Goal: Task Accomplishment & Management: Manage account settings

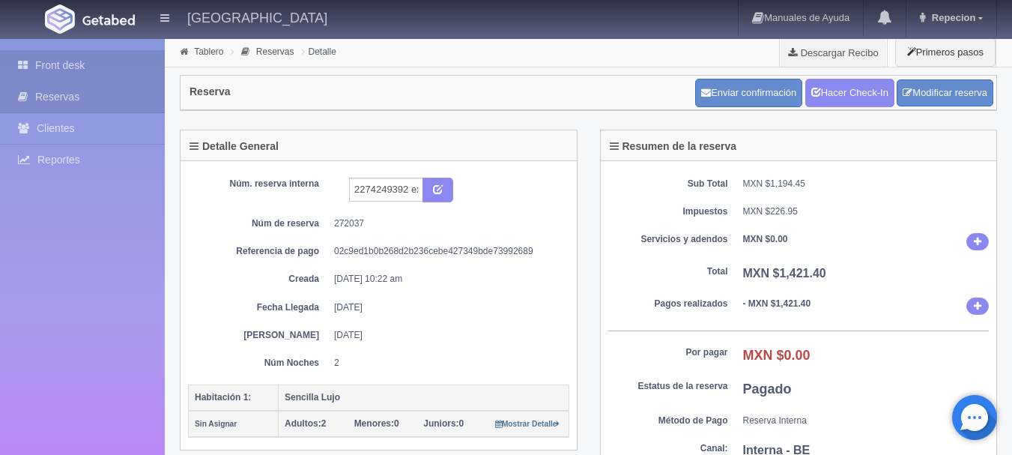
click at [107, 73] on link "Front desk" at bounding box center [82, 65] width 165 height 31
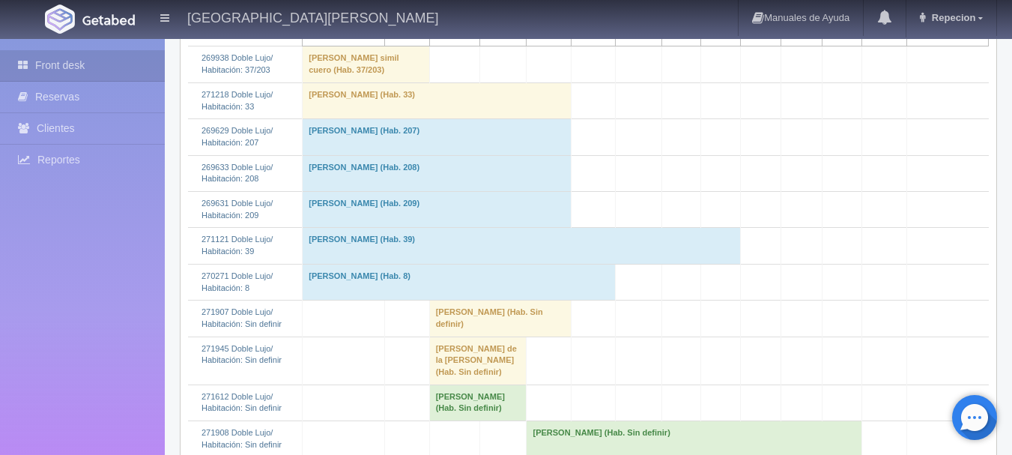
scroll to position [375, 0]
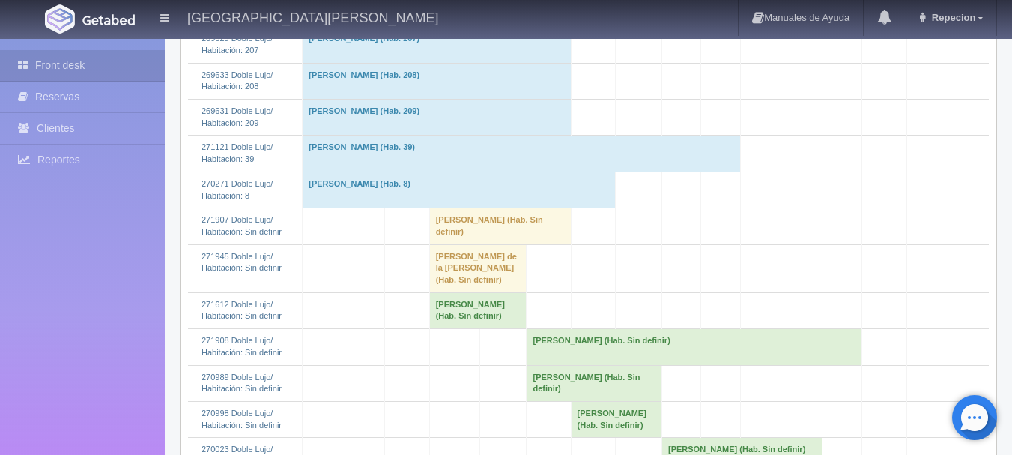
click at [462, 308] on td "Daniil Iurchenko (Hab. Sin definir)" at bounding box center [477, 310] width 97 height 36
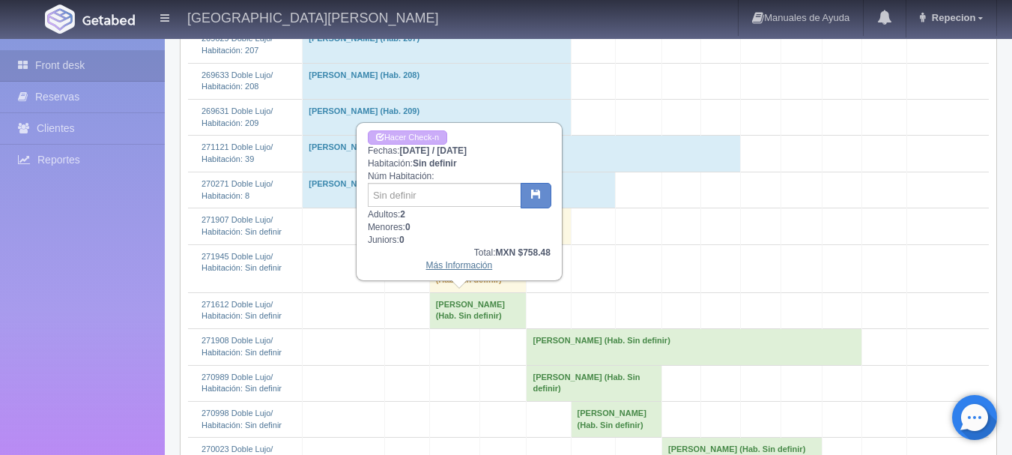
click at [472, 265] on link "Más Información" at bounding box center [459, 265] width 67 height 10
